Goal: Task Accomplishment & Management: Complete application form

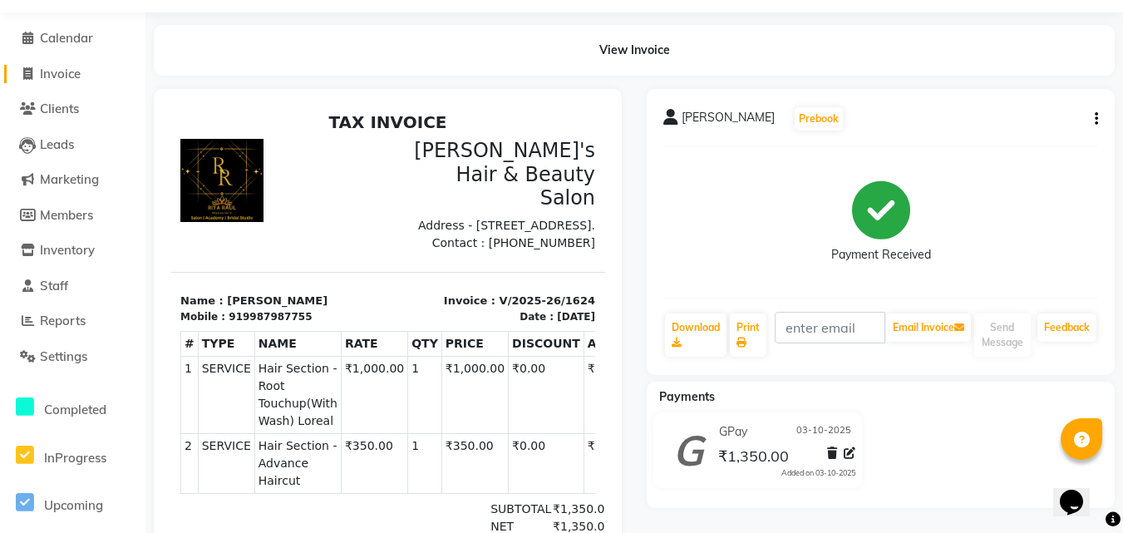
click at [62, 75] on span "Invoice" at bounding box center [60, 74] width 41 height 16
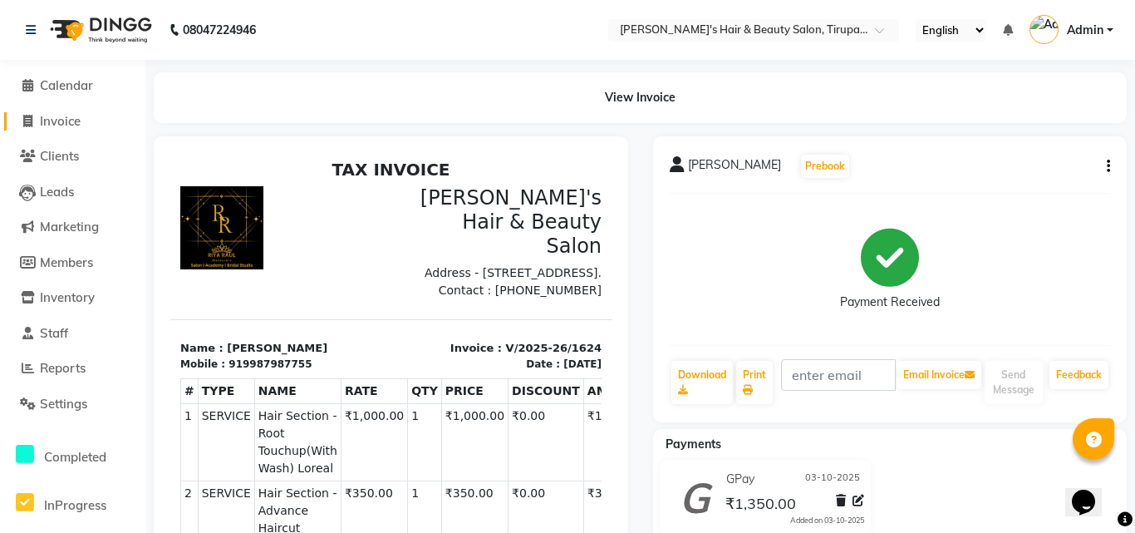
select select "service"
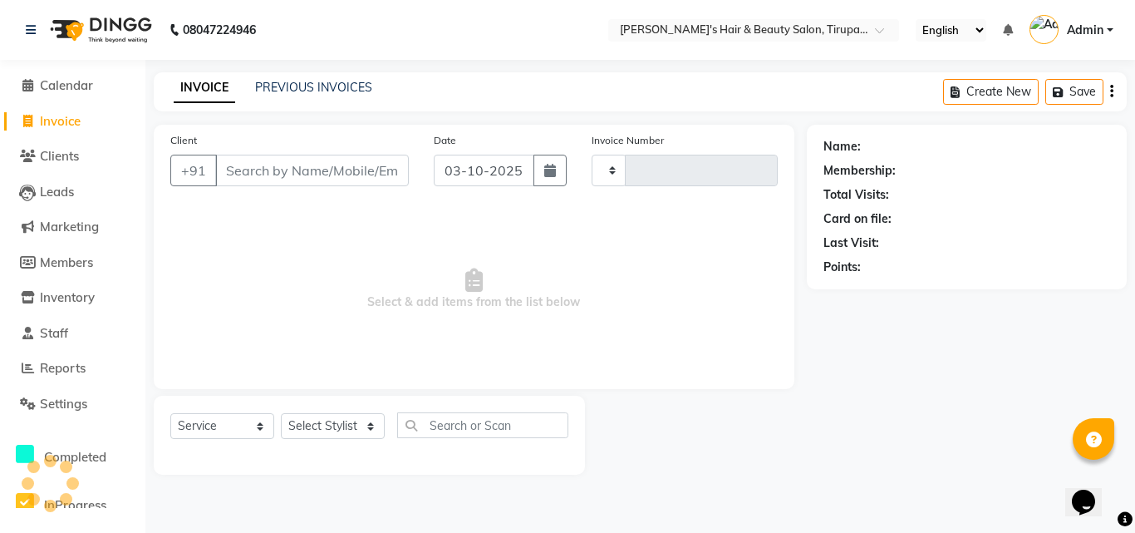
type input "1625"
select select "5401"
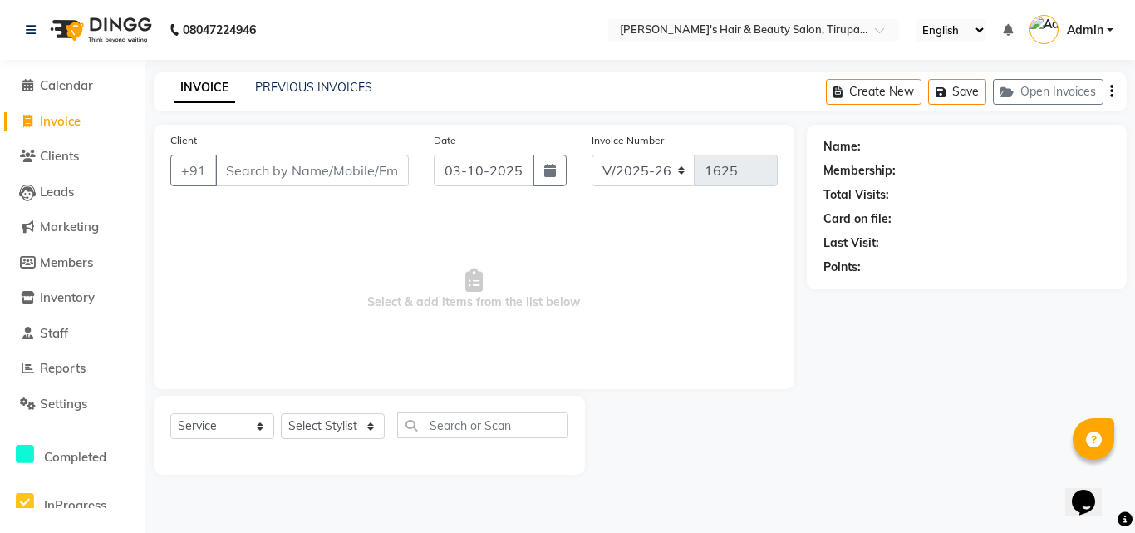
click at [278, 172] on input "Client" at bounding box center [312, 171] width 194 height 32
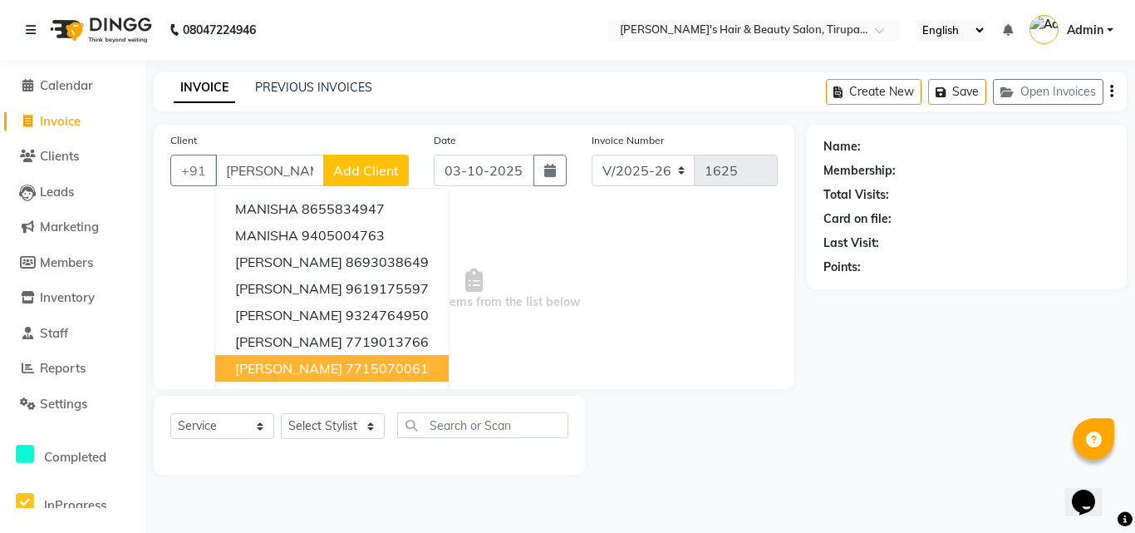
click at [329, 369] on button "[PERSON_NAME] 7715070061" at bounding box center [332, 368] width 234 height 27
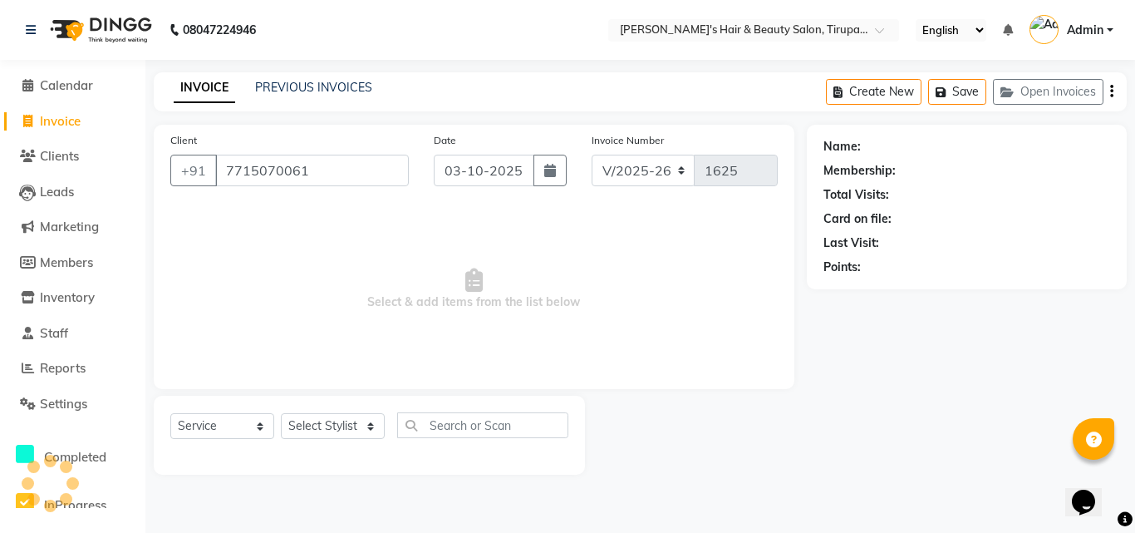
type input "7715070061"
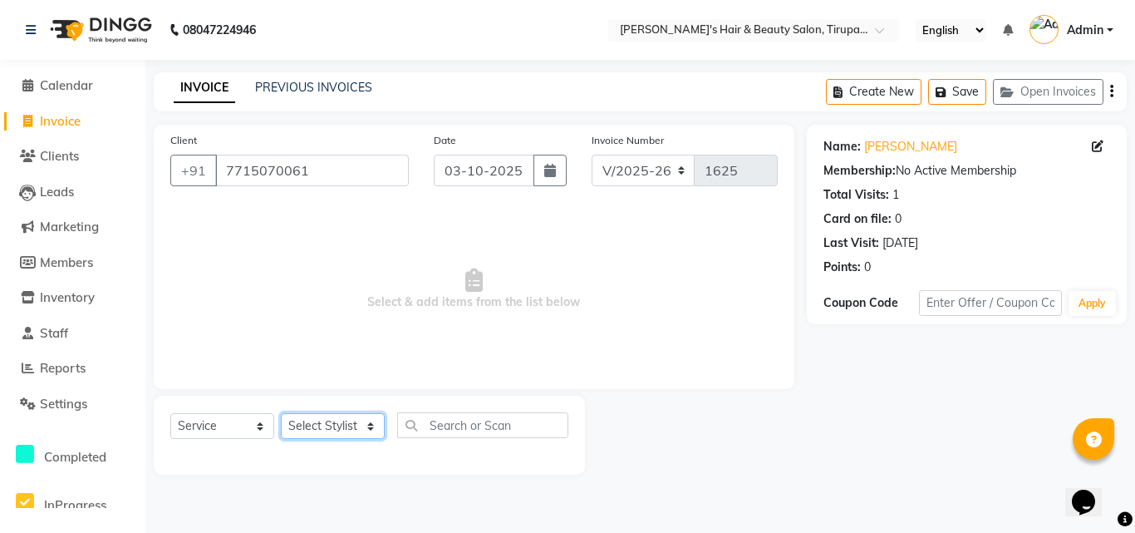
click at [372, 421] on select "Select Stylist [PERSON_NAME] [PERSON_NAME] Kajal [PERSON_NAME] [PERSON_NAME] [P…" at bounding box center [333, 426] width 104 height 26
select select "67903"
click at [281, 413] on select "Select Stylist [PERSON_NAME] [PERSON_NAME] Kajal [PERSON_NAME] [PERSON_NAME] [P…" at bounding box center [333, 426] width 104 height 26
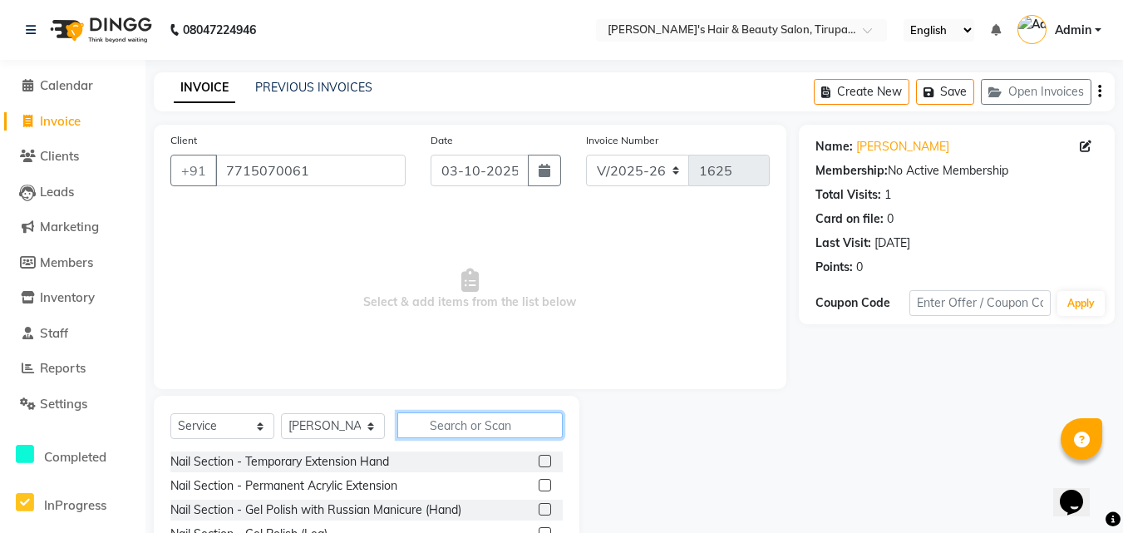
click at [451, 421] on input "text" at bounding box center [479, 425] width 165 height 26
click at [466, 429] on input "ha" at bounding box center [468, 425] width 142 height 26
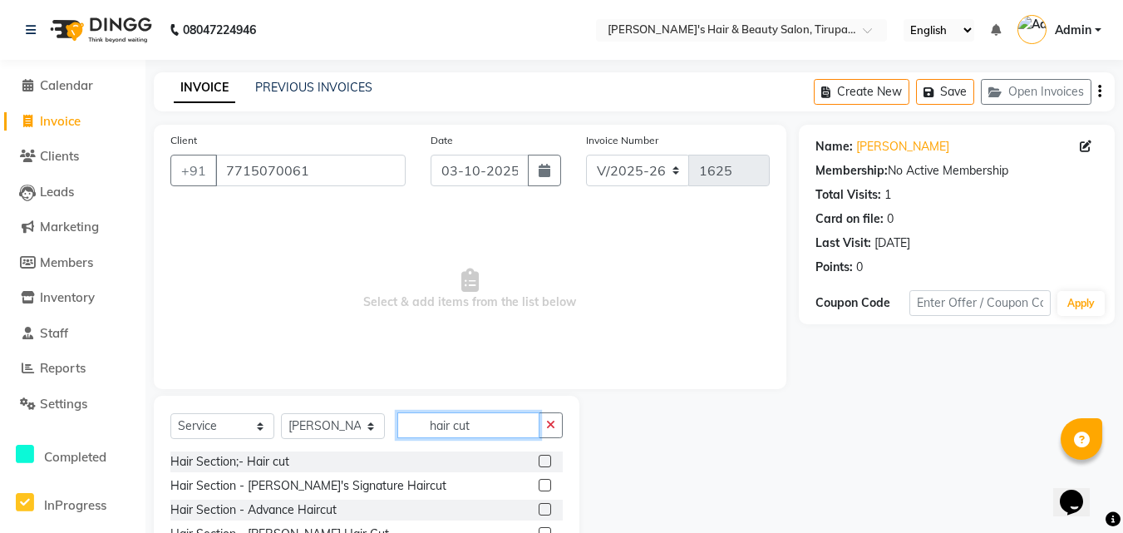
type input "hair cut"
click at [549, 460] on label at bounding box center [545, 461] width 12 height 12
click at [549, 460] on input "checkbox" at bounding box center [544, 461] width 11 height 11
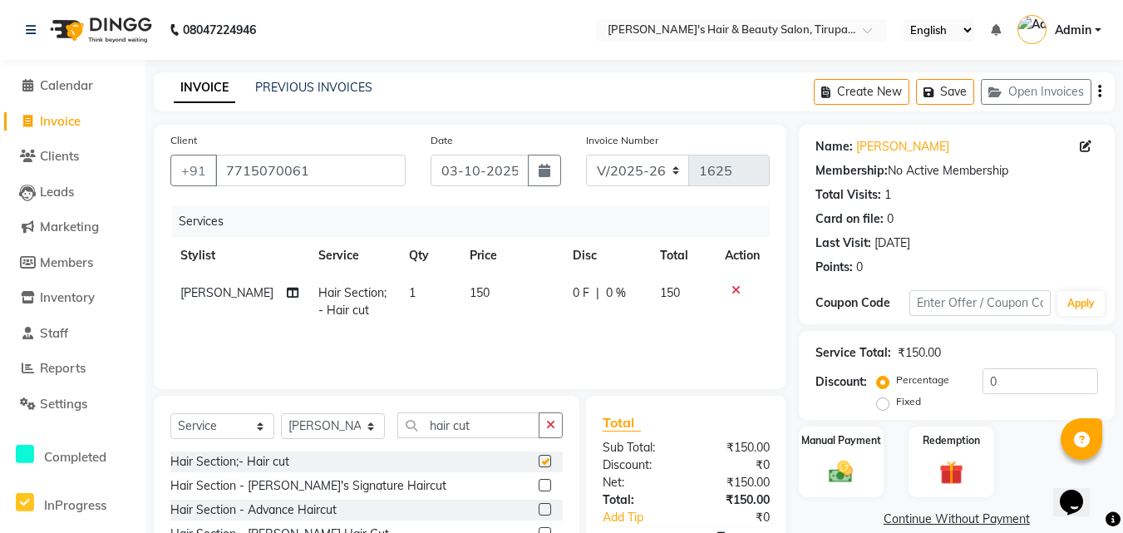
checkbox input "false"
click at [478, 287] on td "150" at bounding box center [511, 301] width 103 height 55
select select "67903"
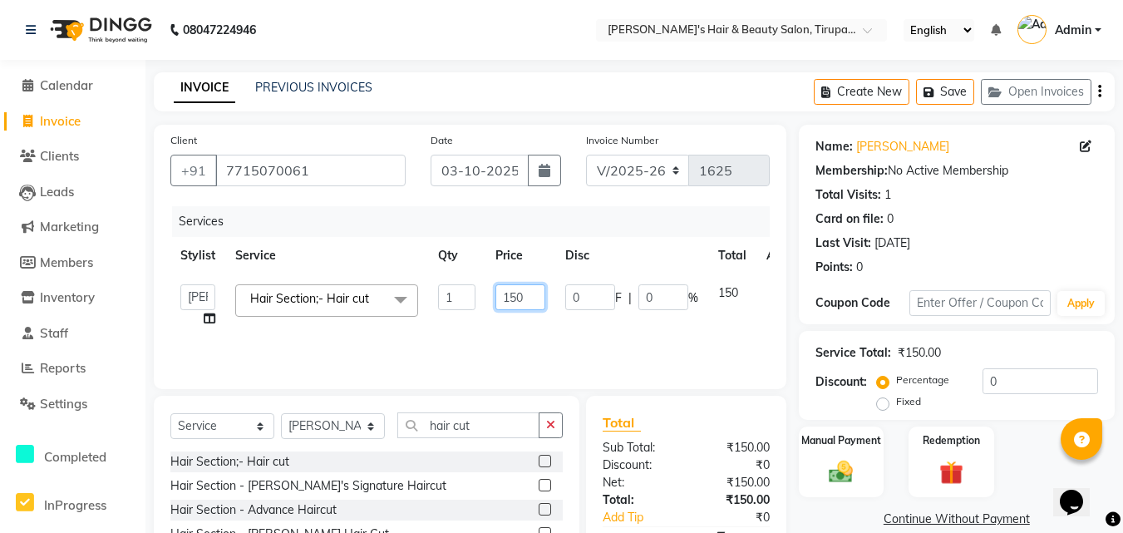
click at [528, 296] on input "150" at bounding box center [520, 297] width 50 height 26
type input "1"
type input "250"
click at [526, 326] on td "250" at bounding box center [520, 305] width 70 height 63
select select "67903"
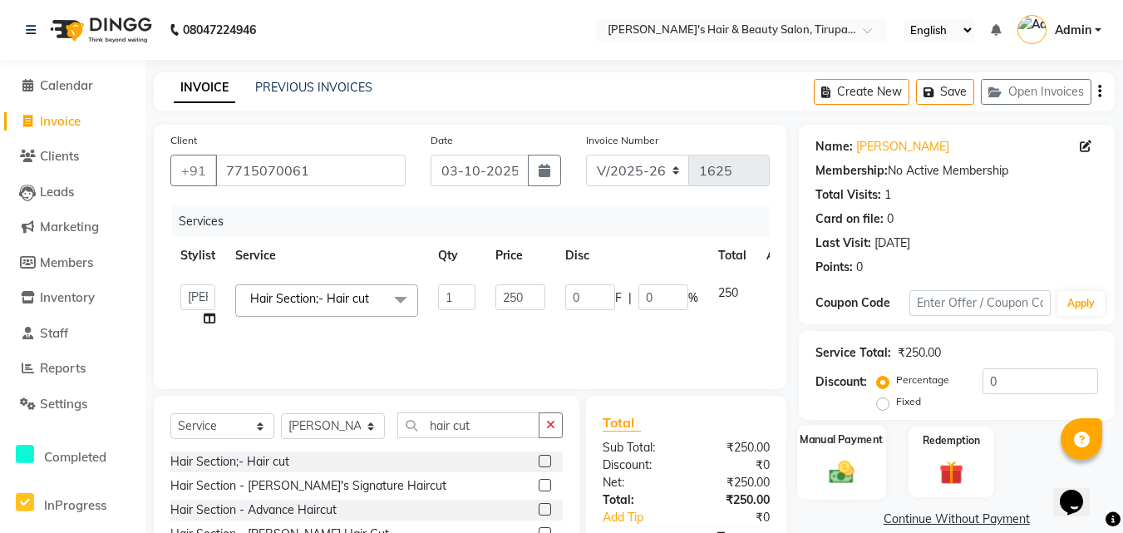
click at [844, 474] on img at bounding box center [841, 471] width 41 height 29
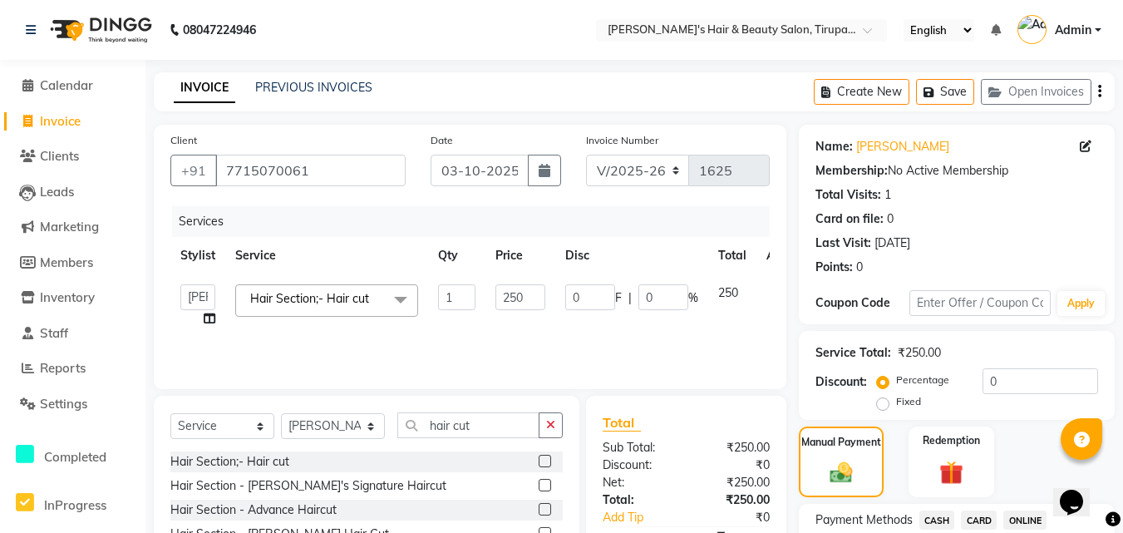
scroll to position [465, 0]
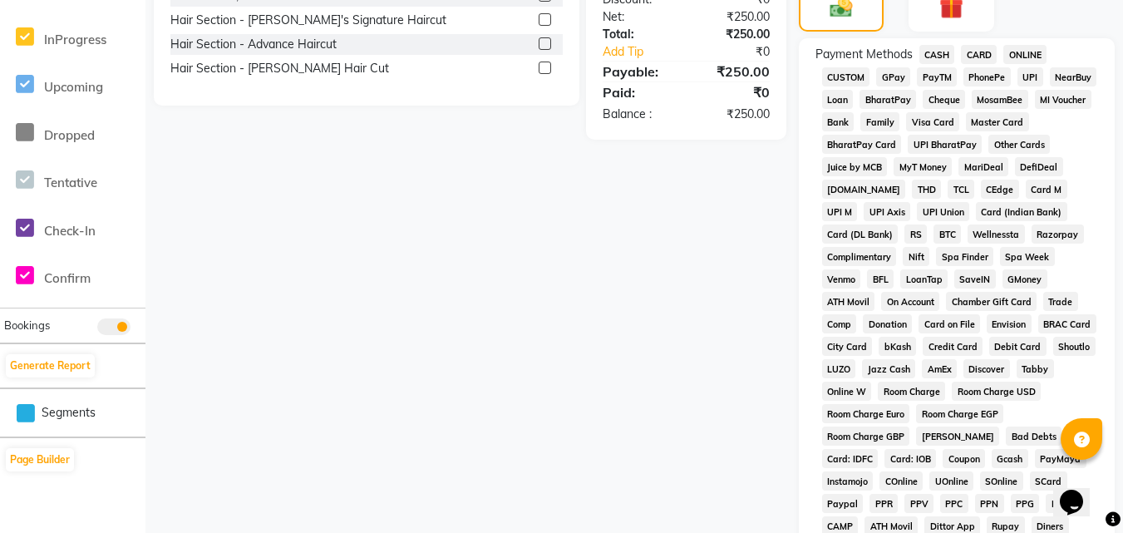
click at [891, 74] on span "GPay" at bounding box center [893, 76] width 34 height 19
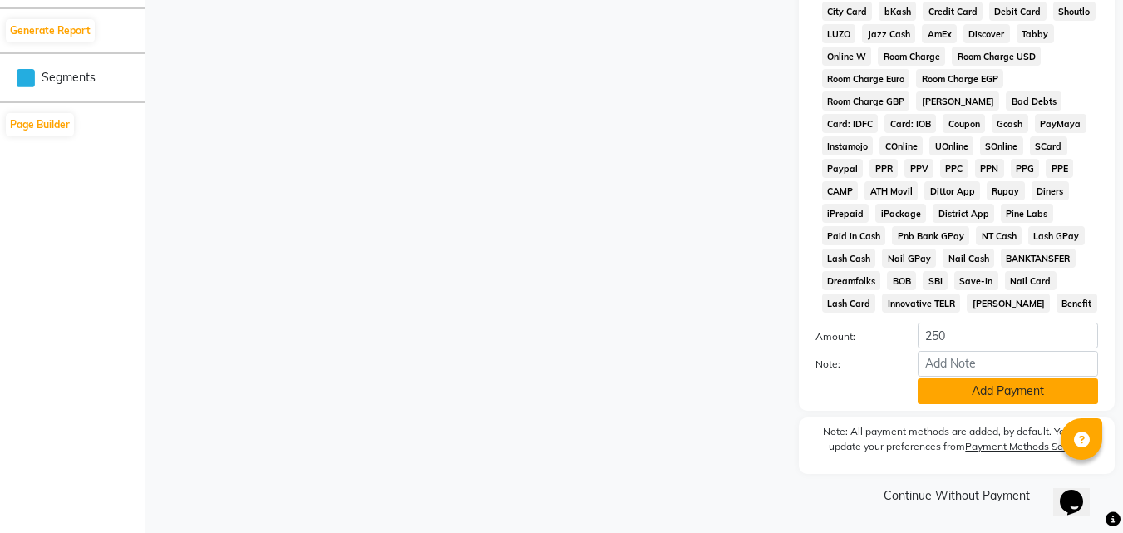
click at [1007, 393] on button "Add Payment" at bounding box center [1008, 391] width 180 height 26
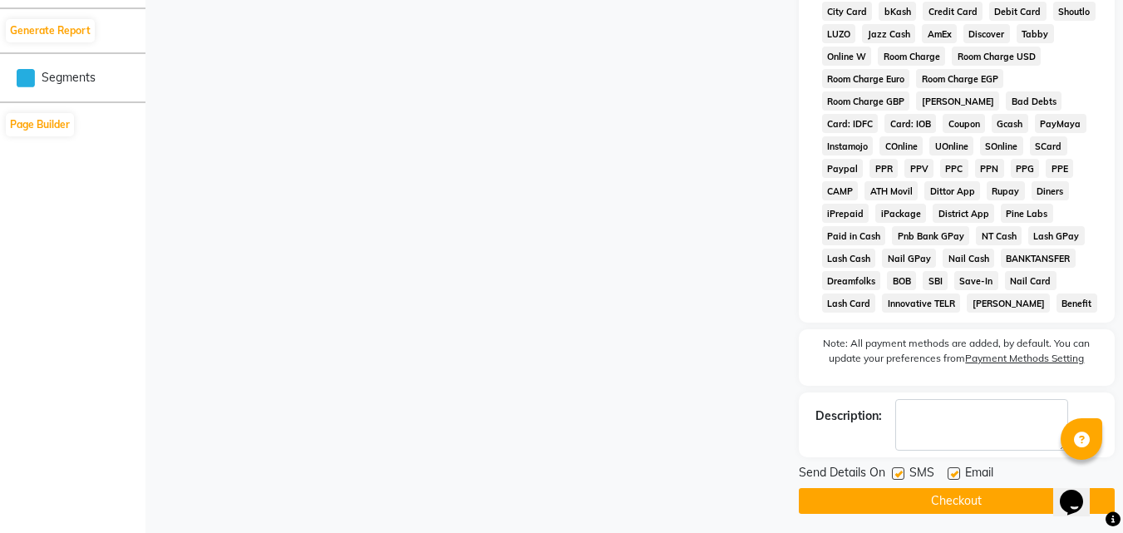
click at [947, 500] on button "Checkout" at bounding box center [957, 501] width 316 height 26
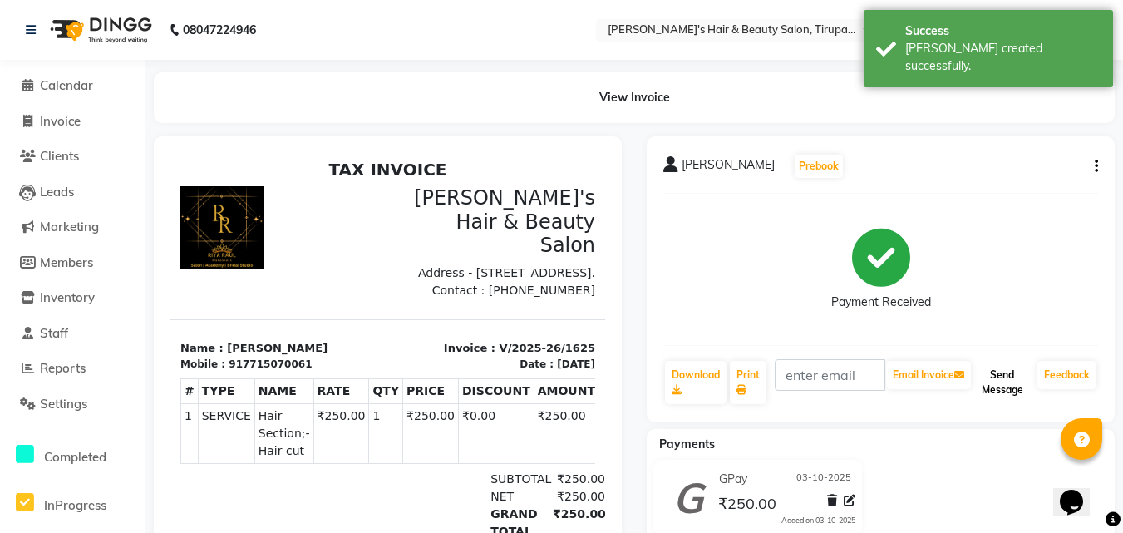
click at [997, 383] on button "Send Message" at bounding box center [1002, 382] width 57 height 43
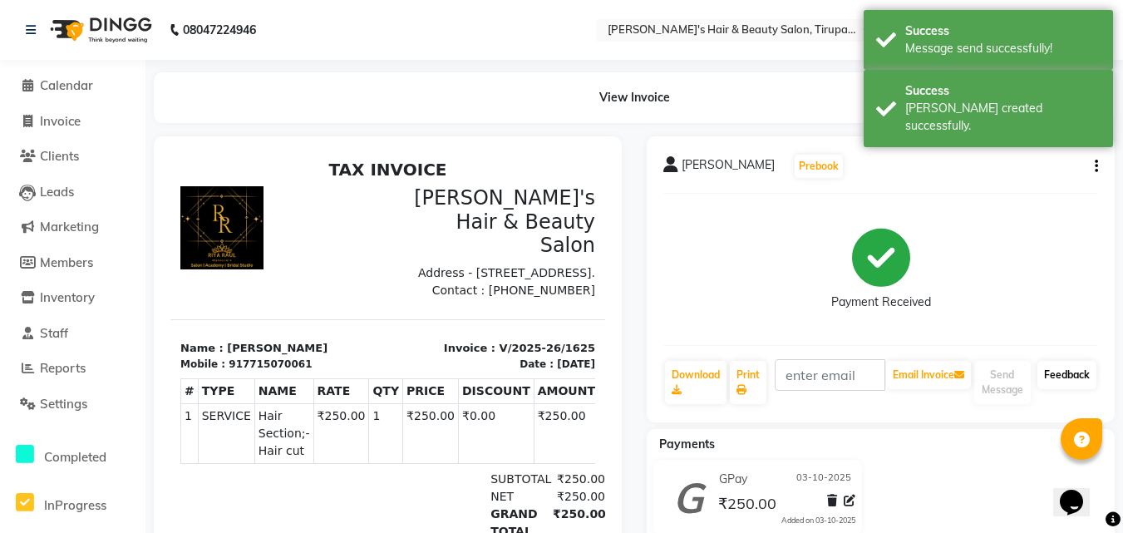
click at [1080, 370] on link "Feedback" at bounding box center [1066, 375] width 59 height 28
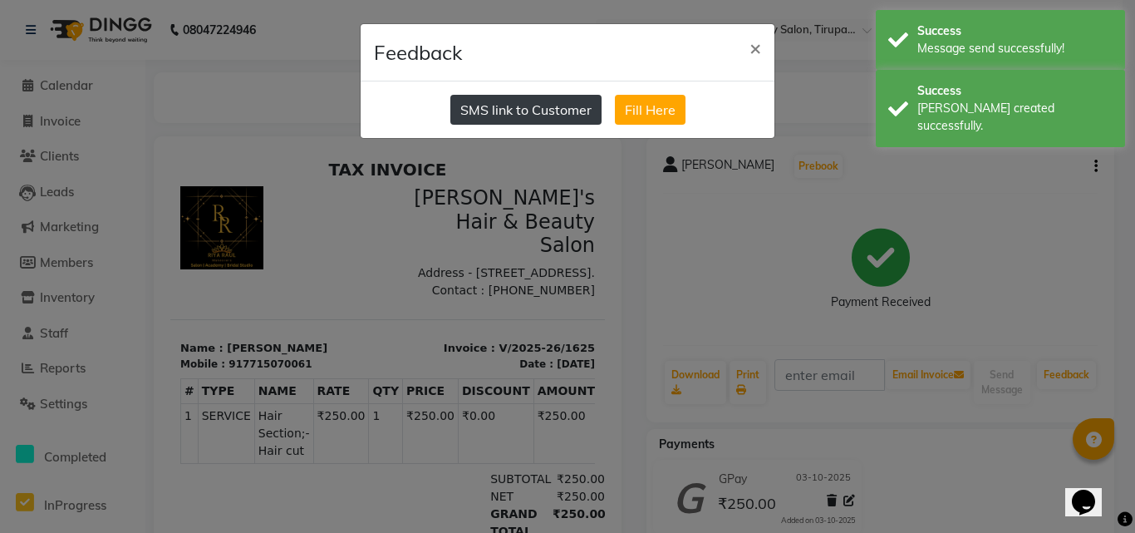
click at [497, 109] on button "SMS link to Customer" at bounding box center [526, 110] width 151 height 30
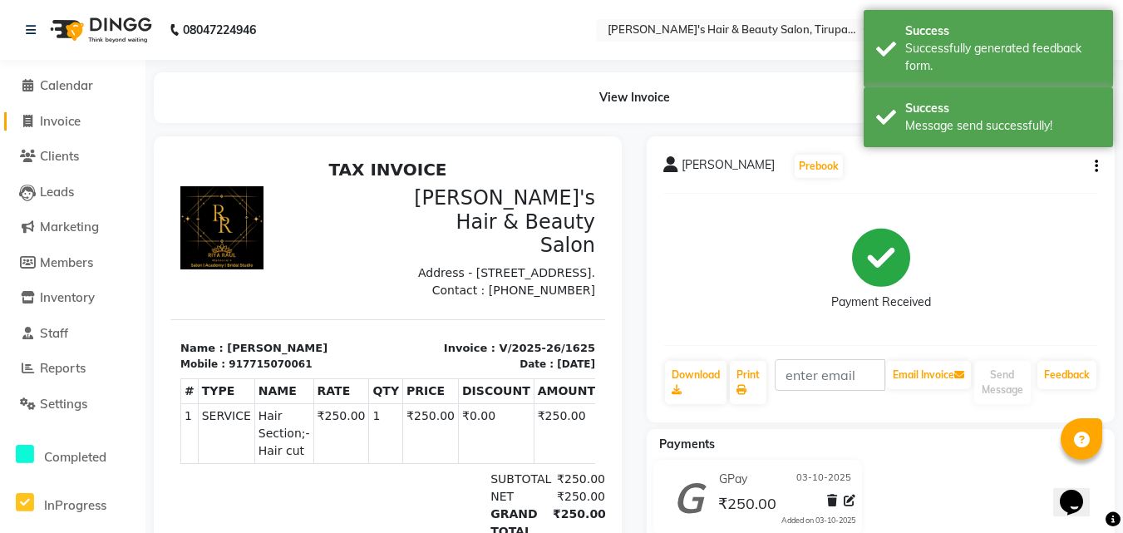
click at [59, 118] on span "Invoice" at bounding box center [60, 121] width 41 height 16
select select "service"
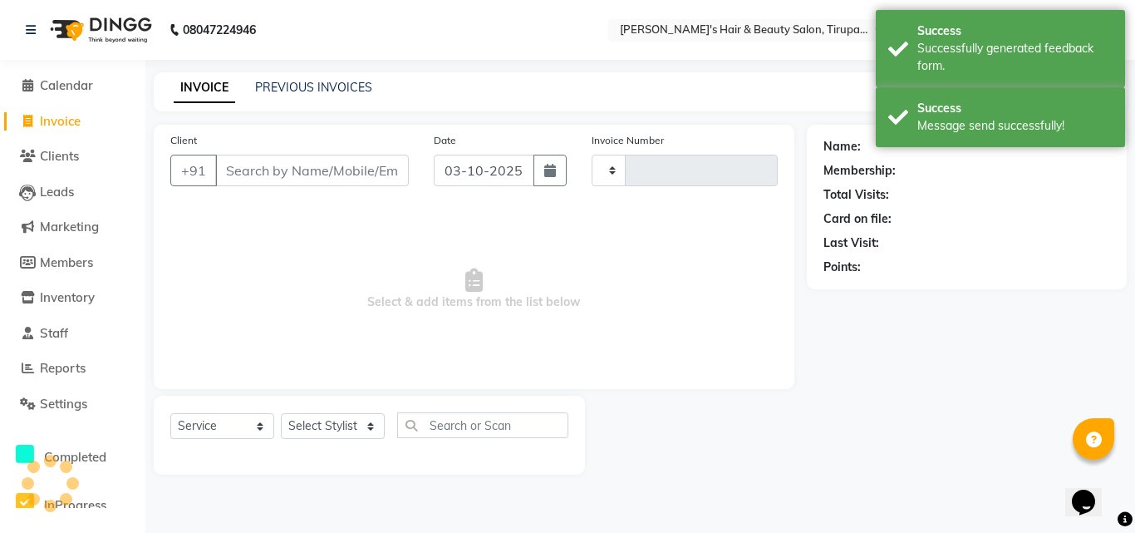
type input "1626"
select select "5401"
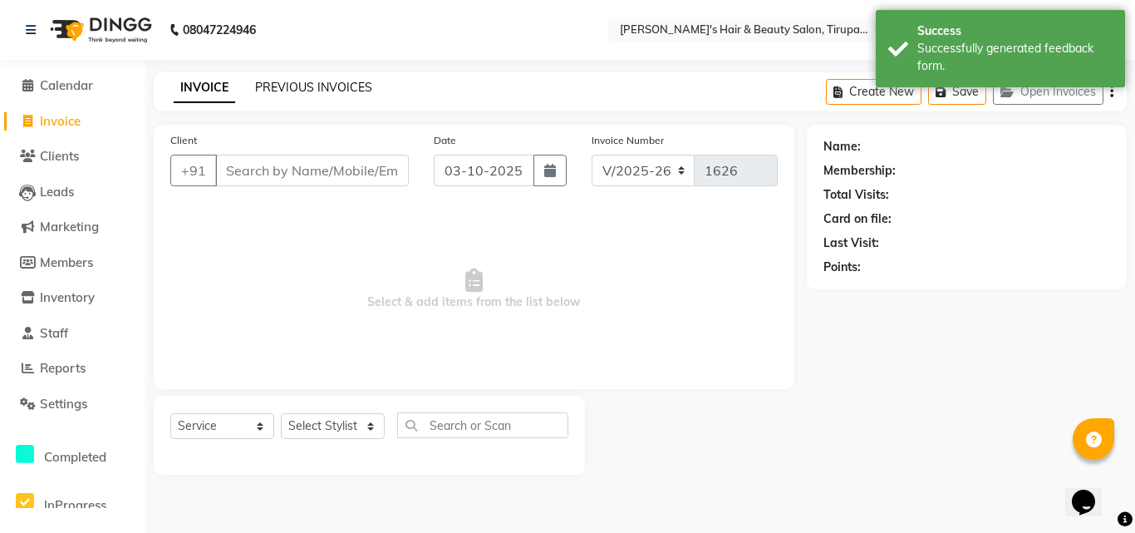
click at [298, 82] on link "PREVIOUS INVOICES" at bounding box center [313, 87] width 117 height 15
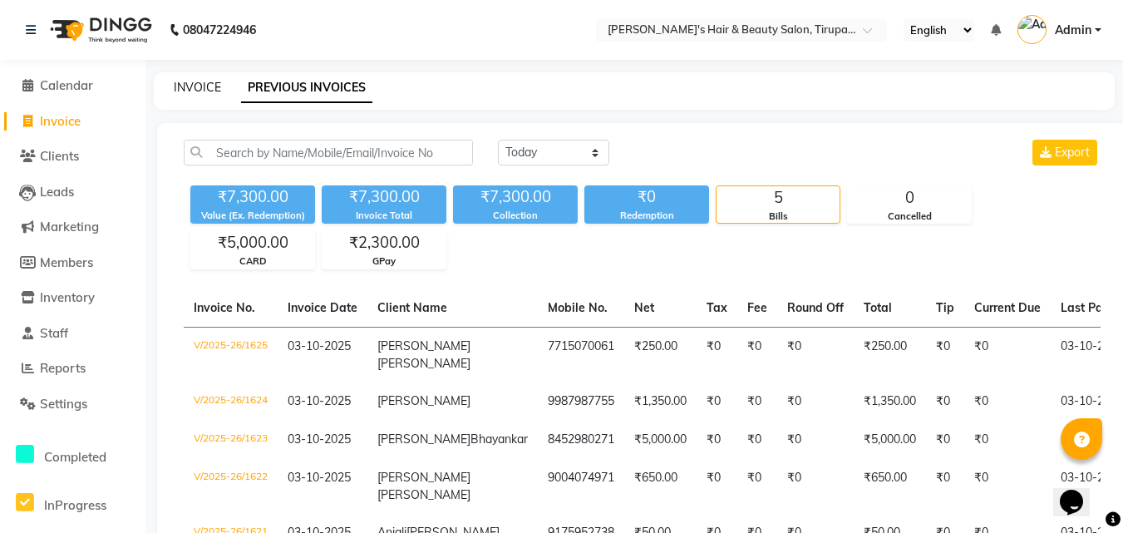
click at [199, 85] on link "INVOICE" at bounding box center [197, 87] width 47 height 15
select select "service"
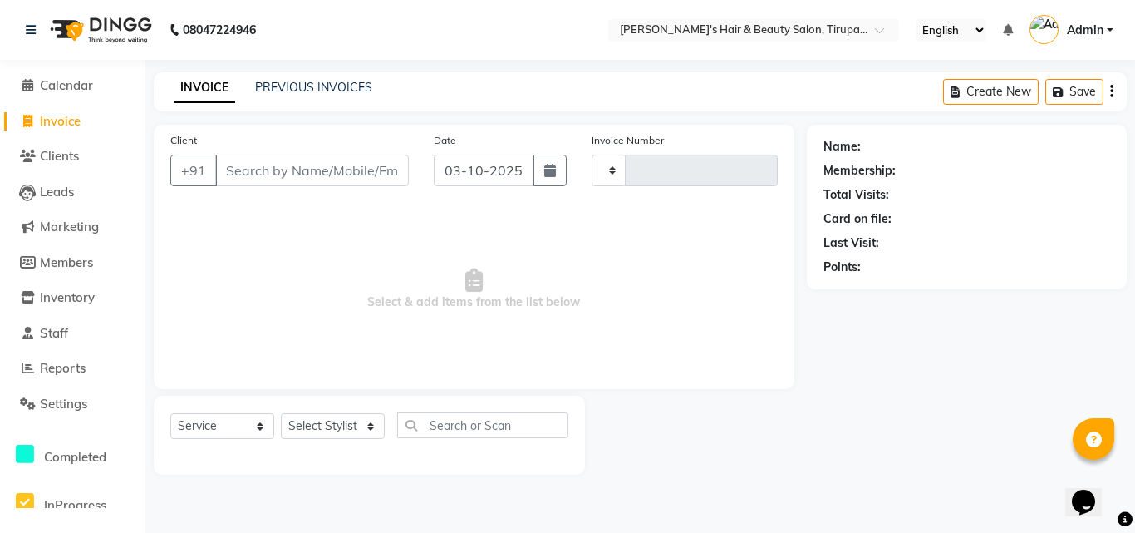
type input "1626"
select select "5401"
